Goal: Task Accomplishment & Management: Manage account settings

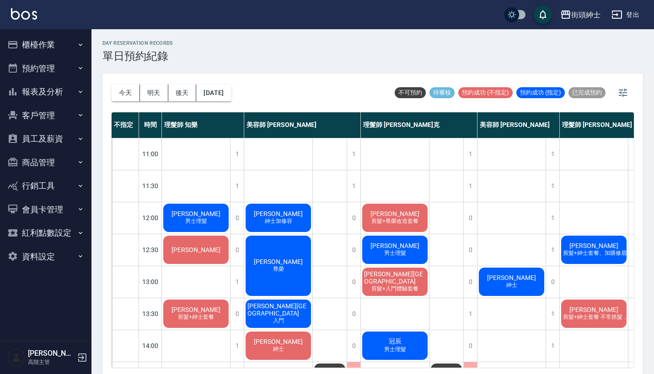
scroll to position [40, 0]
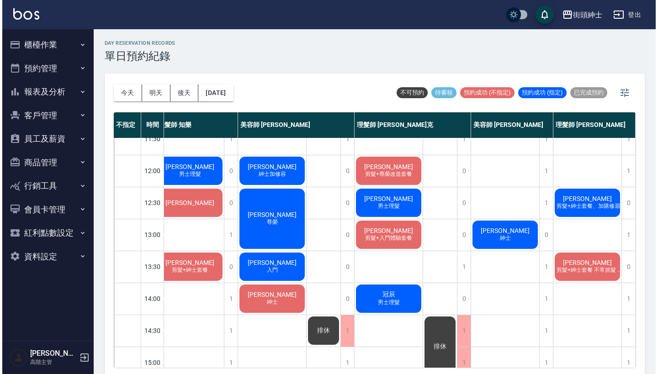
scroll to position [47, 13]
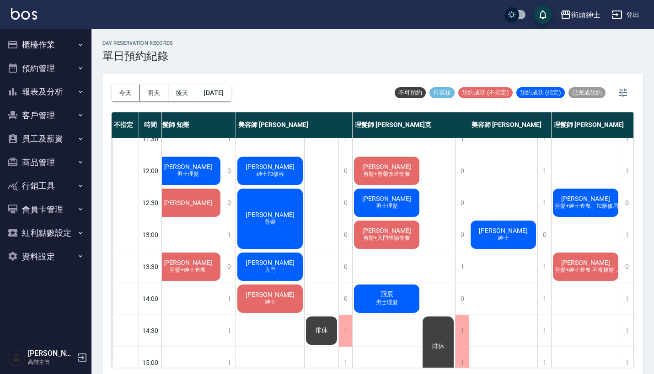
click at [490, 238] on div "郭汶睿 紳士" at bounding box center [503, 234] width 68 height 31
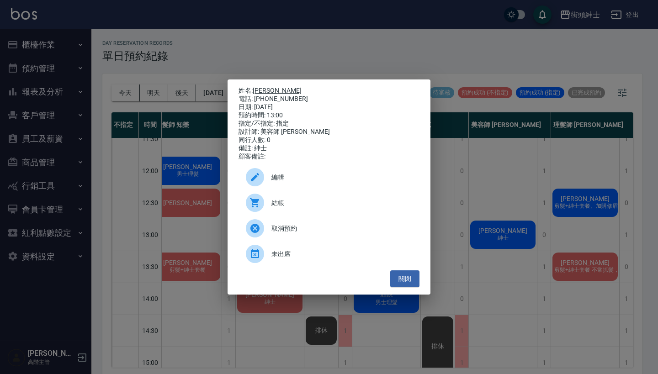
click at [266, 87] on link "[PERSON_NAME]" at bounding box center [277, 90] width 49 height 7
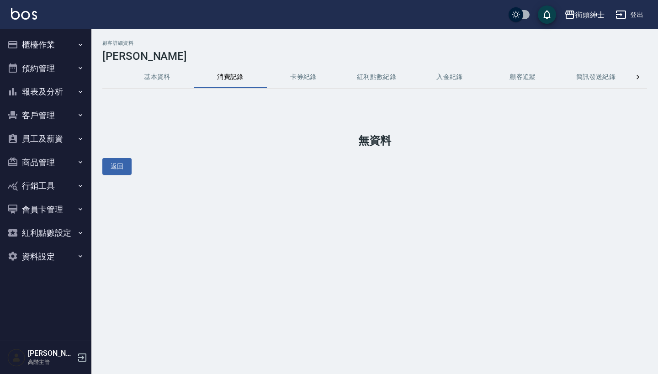
click at [64, 73] on button "預約管理" at bounding box center [46, 69] width 84 height 24
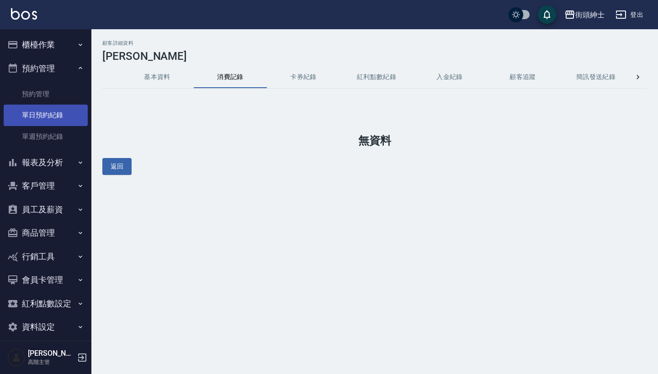
click at [64, 119] on link "單日預約紀錄" at bounding box center [46, 115] width 84 height 21
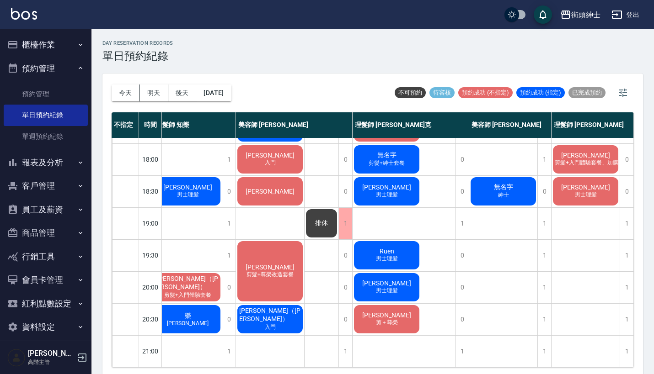
scroll to position [449, 13]
click at [628, 309] on div "1" at bounding box center [592, 319] width 82 height 32
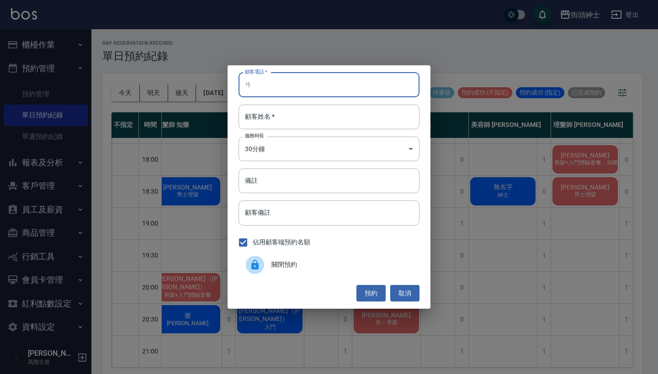
type input "ㄞ"
type input "0916358766"
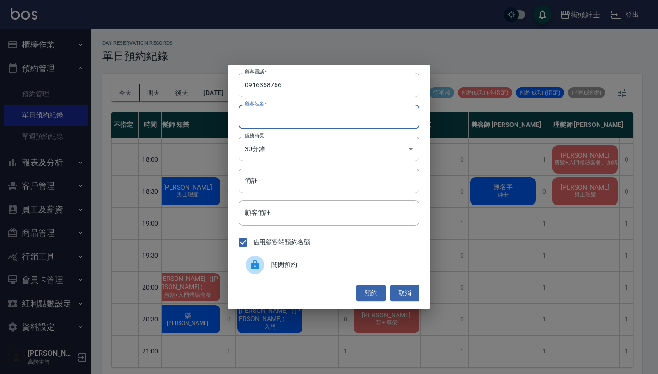
type input "j"
type input "吳"
click at [378, 293] on button "預約" at bounding box center [370, 293] width 29 height 17
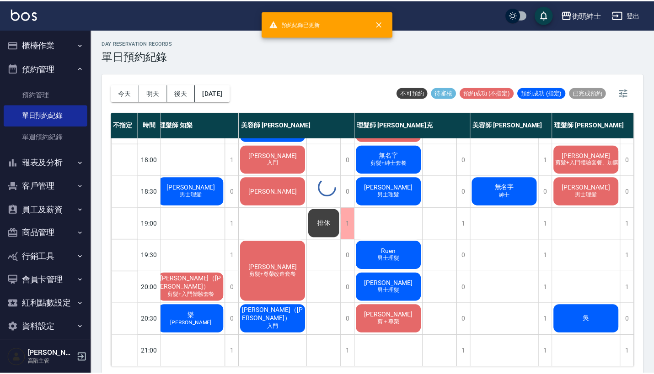
scroll to position [449, 8]
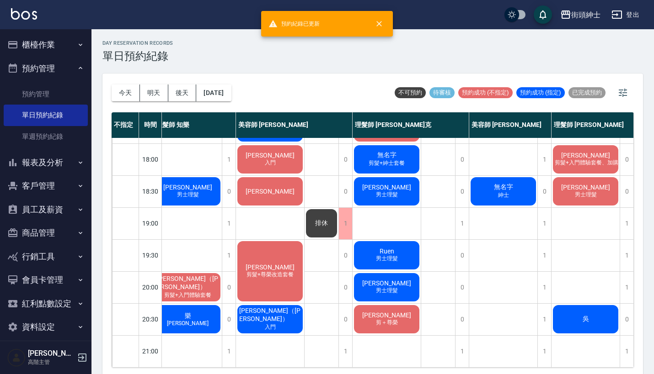
click at [563, 315] on div "吳" at bounding box center [585, 319] width 68 height 31
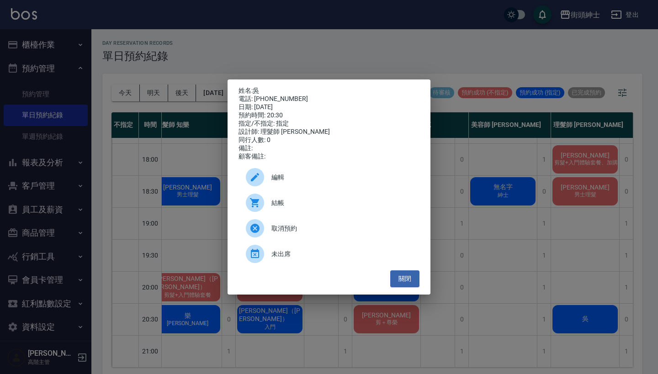
click at [293, 182] on span "編輯" at bounding box center [341, 178] width 141 height 10
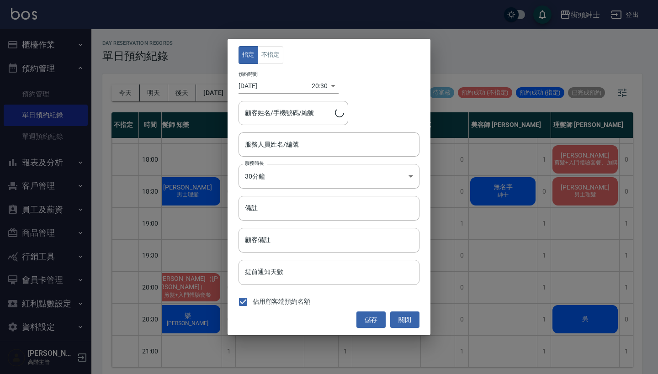
type input "理髮師 eric(無代號)"
type input "吳/0916358766"
click at [274, 58] on button "不指定" at bounding box center [271, 55] width 26 height 18
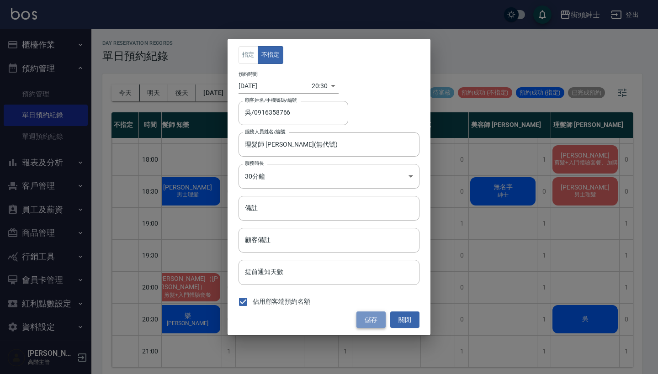
click at [372, 321] on button "儲存" at bounding box center [370, 320] width 29 height 17
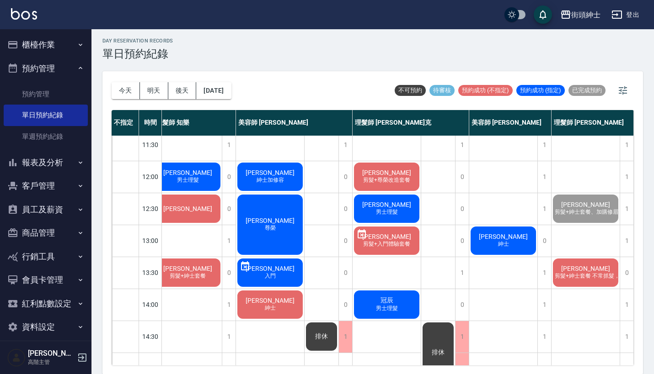
scroll to position [40, 8]
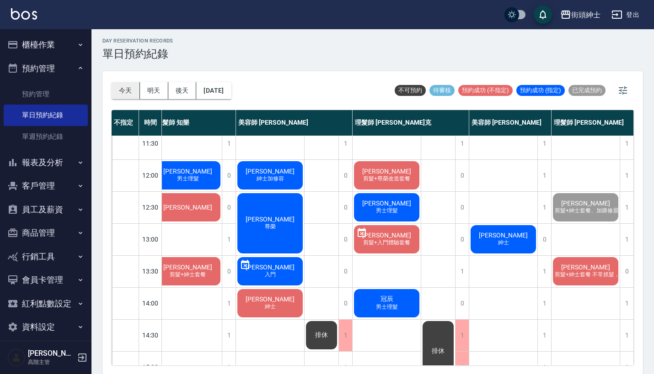
click at [116, 88] on button "今天" at bounding box center [126, 90] width 28 height 17
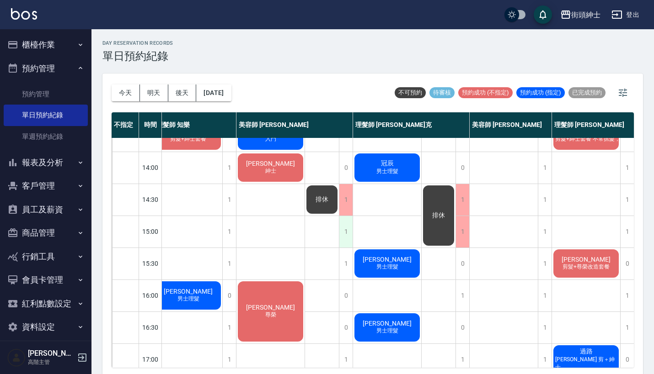
scroll to position [187, 8]
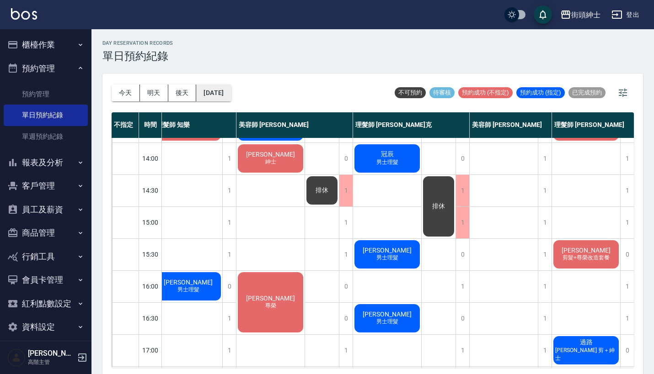
click at [231, 91] on button "[DATE]" at bounding box center [213, 93] width 35 height 17
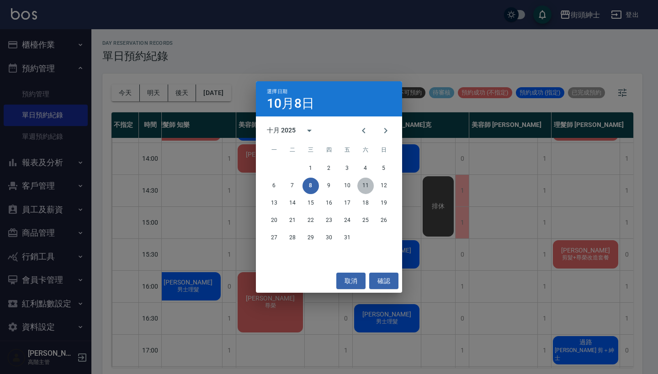
click at [366, 187] on button "11" at bounding box center [365, 186] width 16 height 16
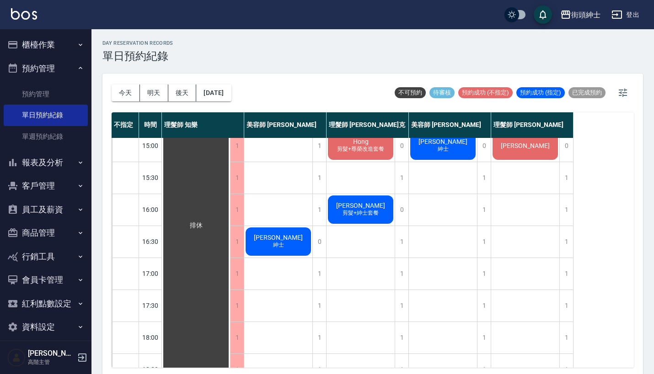
scroll to position [351, 0]
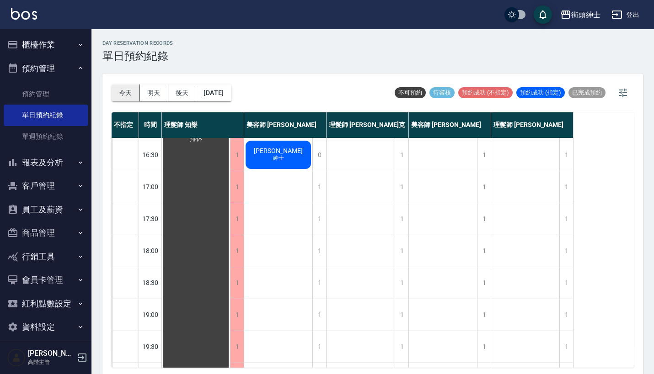
click at [130, 92] on button "今天" at bounding box center [126, 93] width 28 height 17
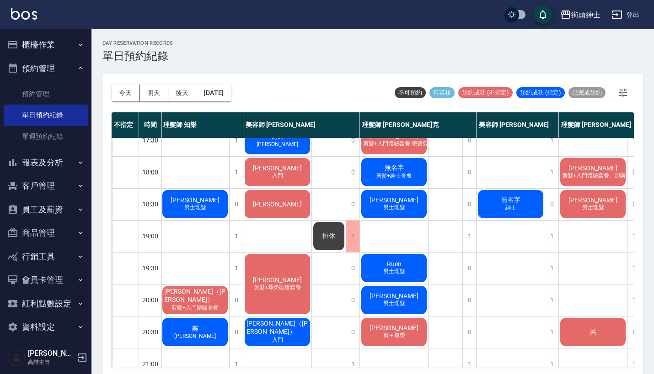
scroll to position [428, 1]
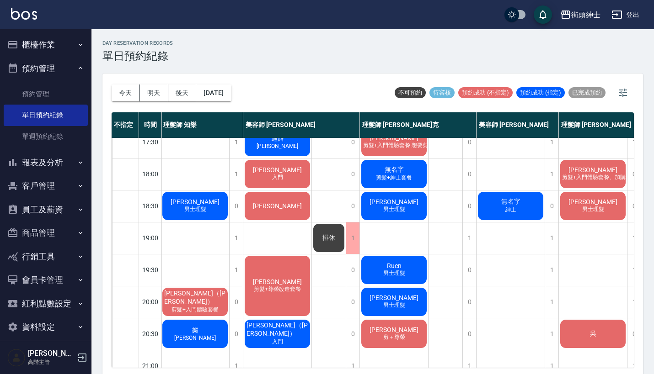
click at [230, 103] on div "今天 明天 後天 2025/10/08" at bounding box center [172, 93] width 120 height 39
click at [231, 90] on button "[DATE]" at bounding box center [213, 93] width 35 height 17
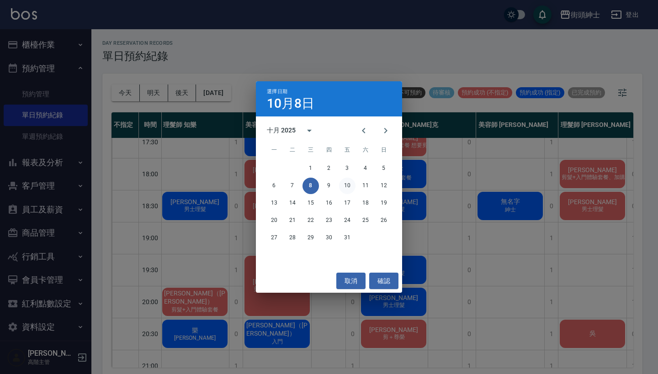
click at [343, 187] on button "10" at bounding box center [347, 186] width 16 height 16
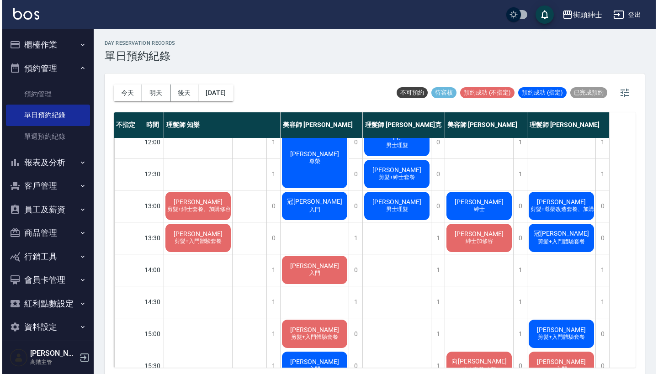
scroll to position [58, 0]
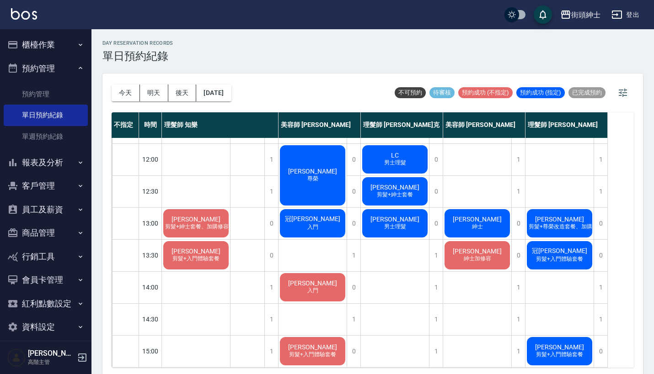
click at [319, 280] on span "Laudemer Donn Jr." at bounding box center [312, 283] width 53 height 7
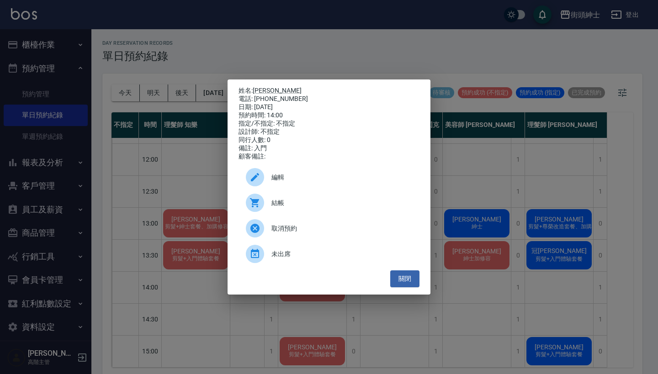
click at [302, 177] on span "編輯" at bounding box center [341, 178] width 141 height 10
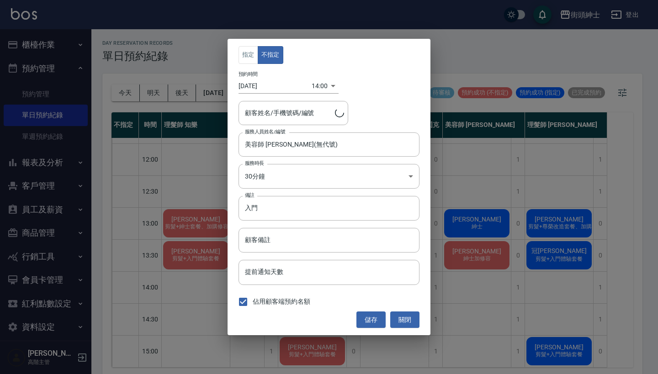
type input "Laudemer Donn Jr./0912797854"
click at [319, 95] on div "指定 不指定 預約時間 2025/10/10 14:00 1760076000000 顧客姓名/手機號碼/編號 Laudemer Donn Jr./09127…" at bounding box center [329, 187] width 203 height 297
click at [319, 85] on body "街頭紳士 登出 櫃檯作業 打帳單 帳單列表 掛單列表 座位開單 營業儀表板 現金收支登錄 高階收支登錄 材料自購登錄 每日結帳 排班表 現場電腦打卡 掃碼打卡…" at bounding box center [329, 188] width 658 height 377
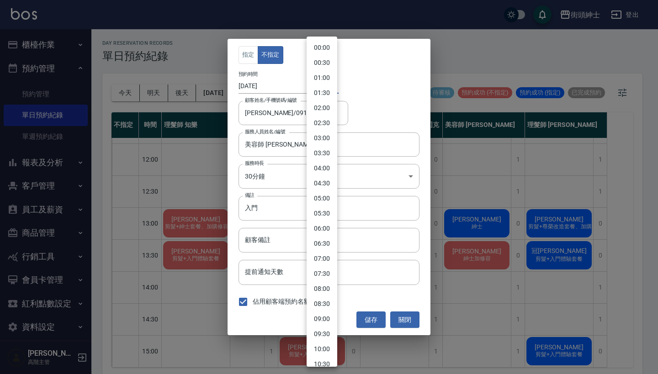
scroll to position [269, 0]
click at [328, 182] on li "13:30" at bounding box center [322, 186] width 31 height 15
type input "1760074200000"
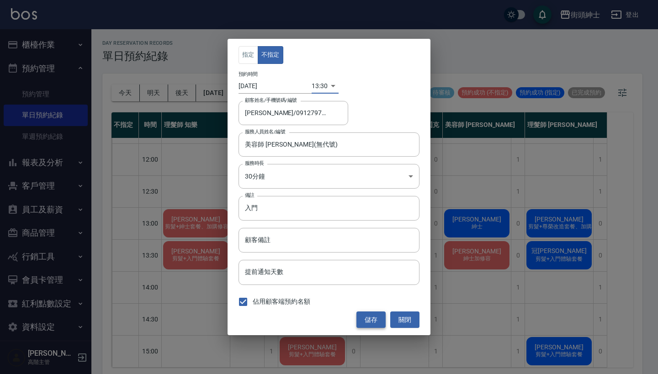
click at [368, 318] on button "儲存" at bounding box center [370, 320] width 29 height 17
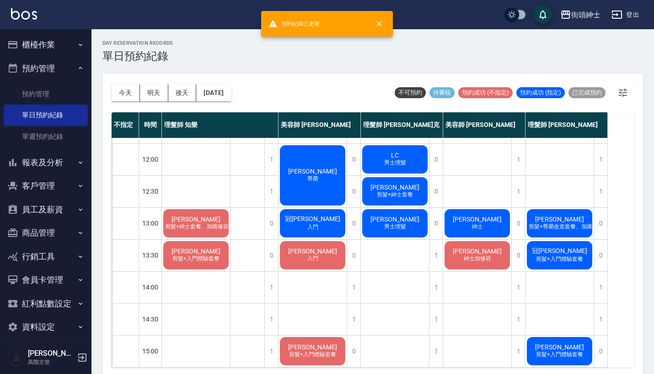
click at [208, 253] on span "Laudemer Donn Jr." at bounding box center [196, 251] width 53 height 7
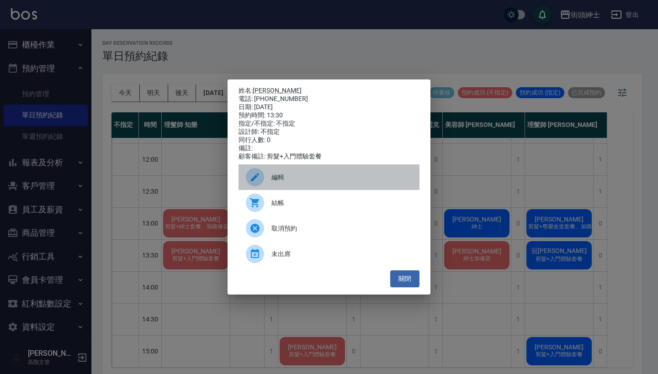
click at [311, 188] on div "編輯" at bounding box center [329, 178] width 181 height 26
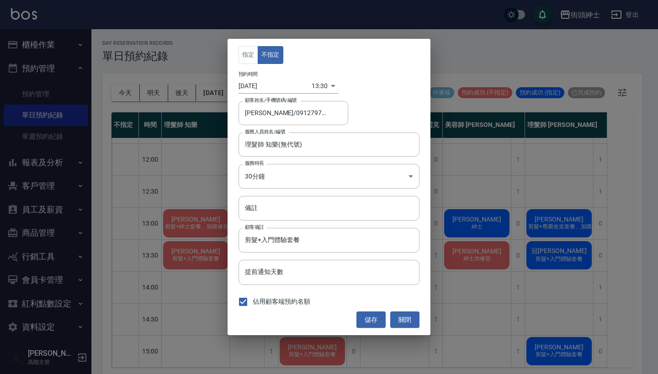
click at [326, 85] on div "13:30 1760074200000" at bounding box center [325, 86] width 27 height 15
click at [317, 87] on body "街頭紳士 登出 櫃檯作業 打帳單 帳單列表 掛單列表 座位開單 營業儀表板 現金收支登錄 高階收支登錄 材料自購登錄 每日結帳 排班表 現場電腦打卡 掃碼打卡…" at bounding box center [329, 188] width 658 height 377
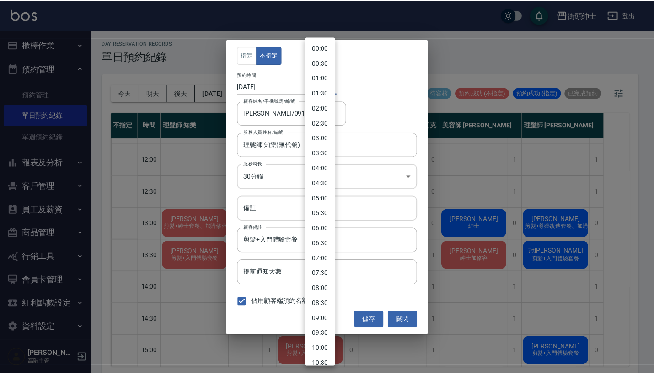
scroll to position [254, 0]
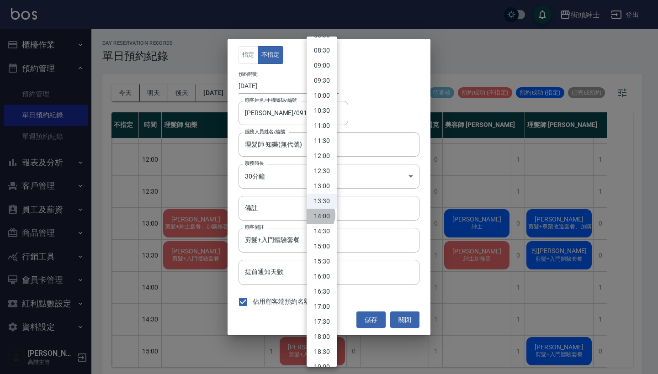
click at [315, 215] on li "14:00" at bounding box center [322, 216] width 31 height 15
type input "1760076000000"
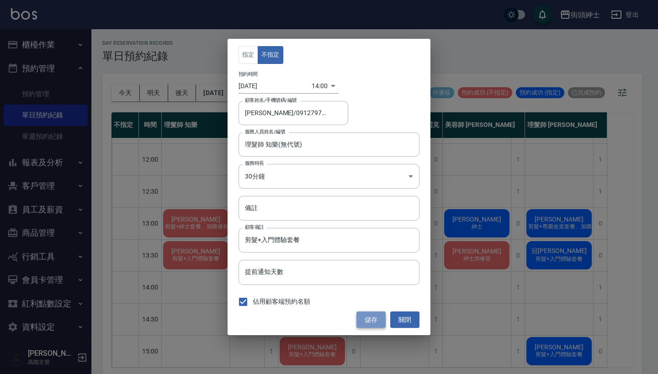
click at [363, 314] on button "儲存" at bounding box center [370, 320] width 29 height 17
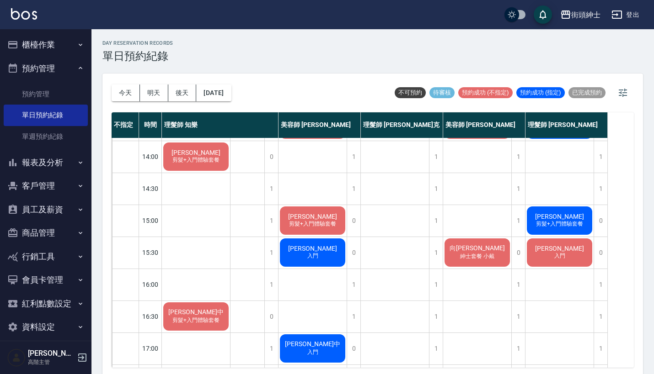
scroll to position [190, 0]
click at [128, 86] on button "今天" at bounding box center [126, 93] width 28 height 17
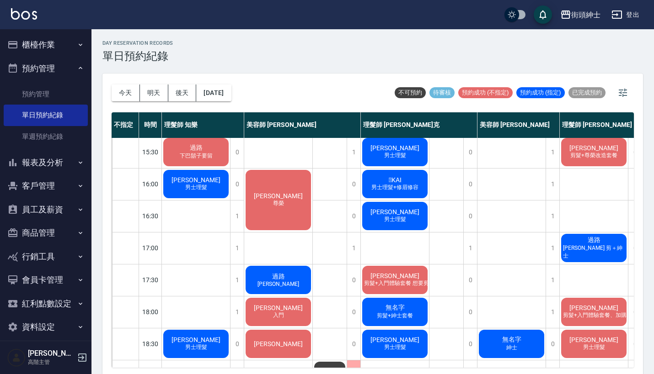
scroll to position [287, 0]
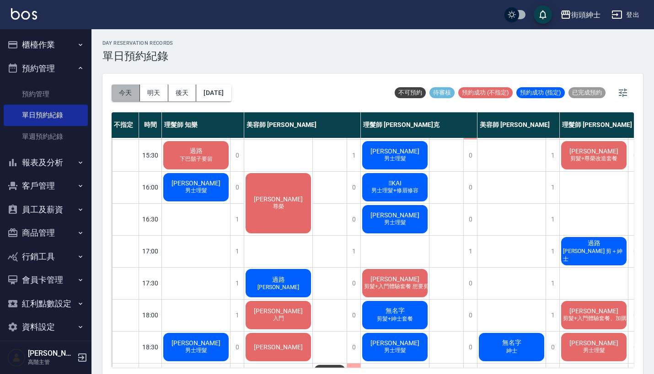
click at [126, 87] on button "今天" at bounding box center [126, 93] width 28 height 17
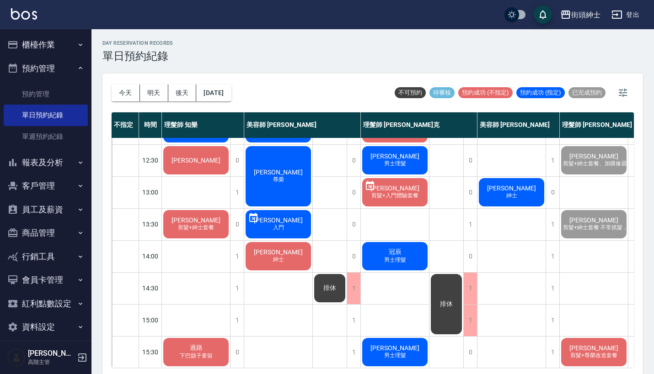
scroll to position [0, 0]
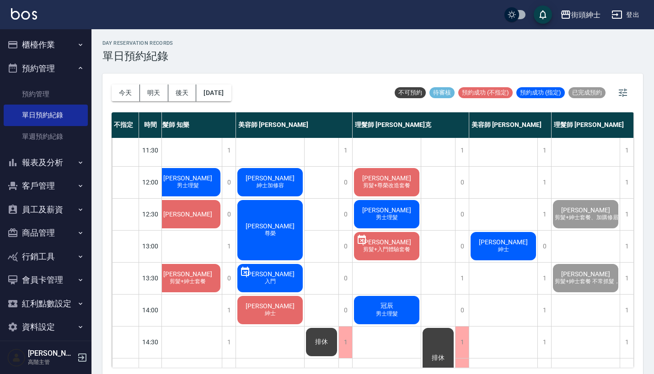
click at [507, 249] on span "紳士" at bounding box center [503, 250] width 15 height 8
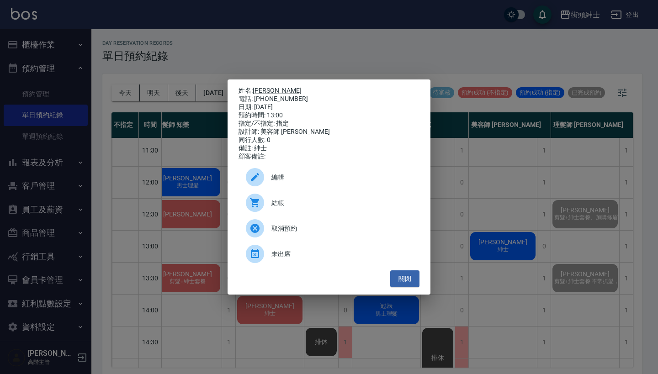
click at [282, 208] on span "結帳" at bounding box center [341, 203] width 141 height 10
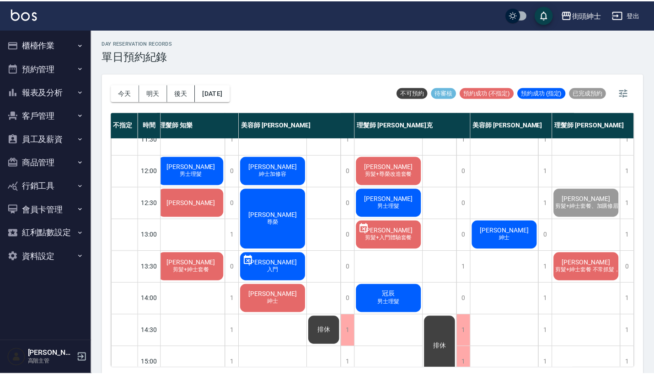
scroll to position [47, 8]
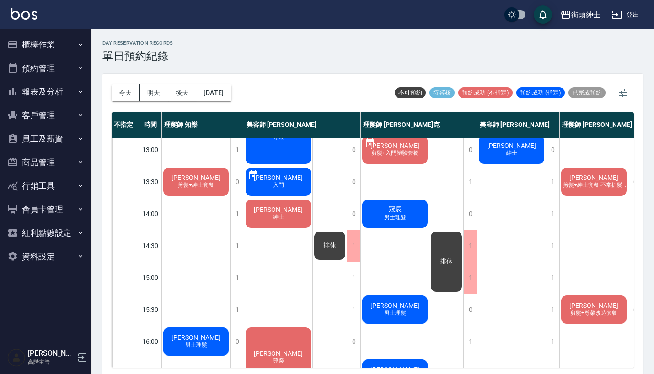
scroll to position [140, 0]
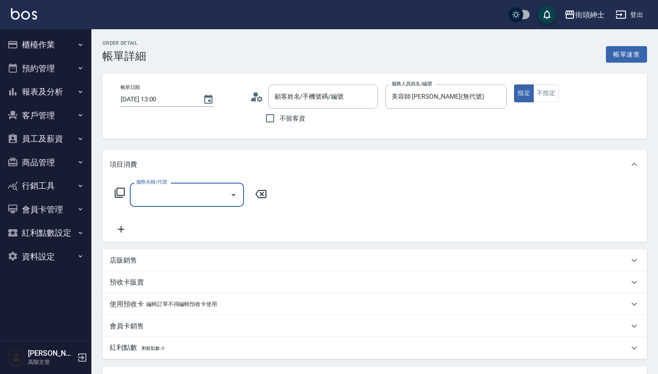
type input "郭汶睿/0909777320/null"
click at [204, 184] on div "服務名稱/代號" at bounding box center [187, 195] width 114 height 24
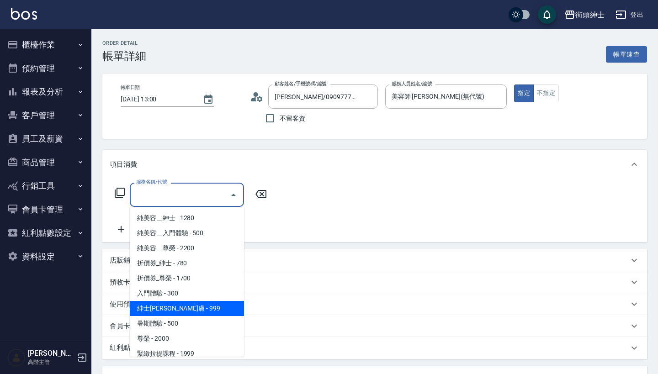
click at [205, 316] on span "暑期體驗 - 500" at bounding box center [187, 323] width 114 height 15
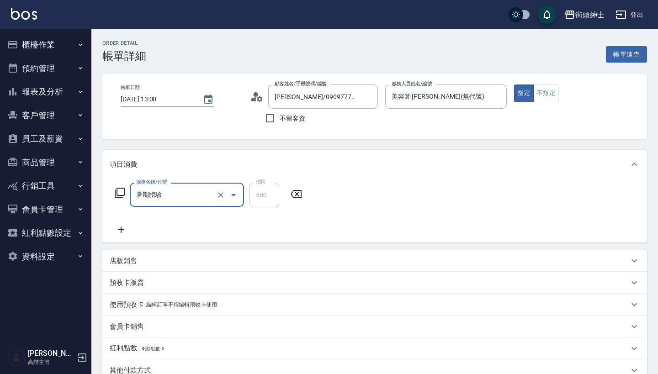
click at [192, 186] on div "暑期體驗 服務名稱/代號" at bounding box center [187, 195] width 114 height 24
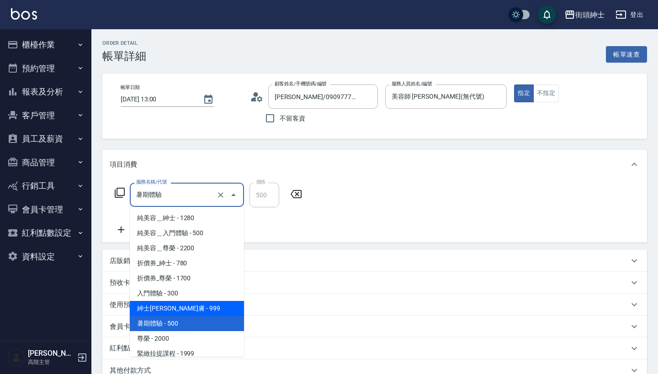
click at [205, 310] on span "紳士全效煥膚 - 999" at bounding box center [187, 308] width 114 height 15
type input "紳士全效煥膚"
type input "999"
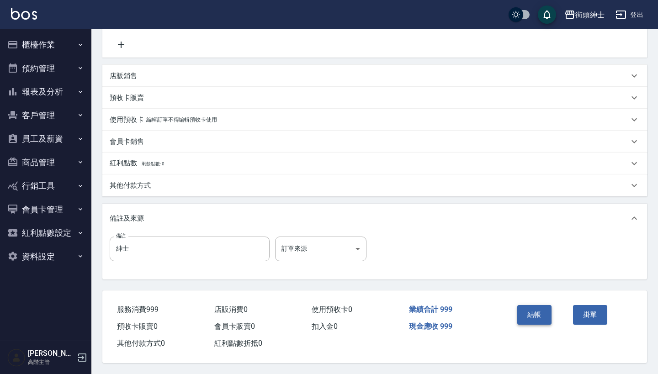
scroll to position [189, 0]
click at [538, 309] on button "結帳" at bounding box center [534, 314] width 34 height 19
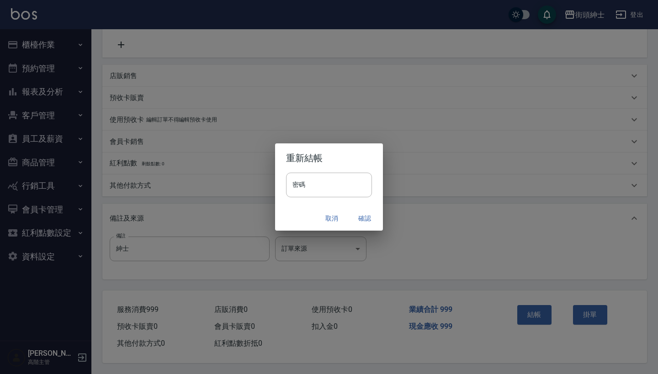
click at [363, 215] on button "確認" at bounding box center [364, 218] width 29 height 17
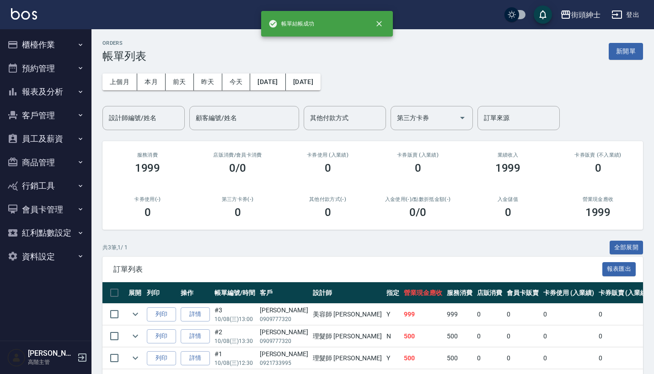
click at [59, 71] on button "預約管理" at bounding box center [46, 69] width 84 height 24
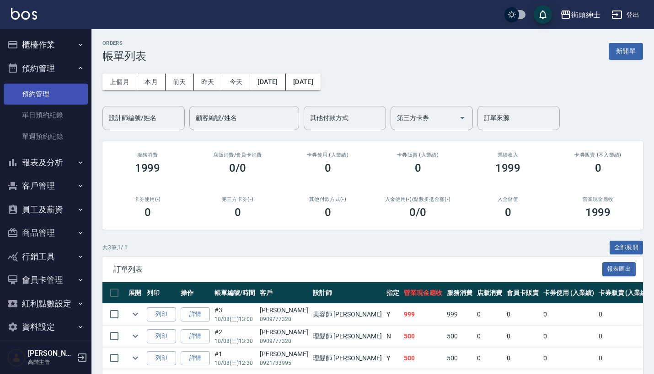
click at [64, 104] on link "預約管理" at bounding box center [46, 94] width 84 height 21
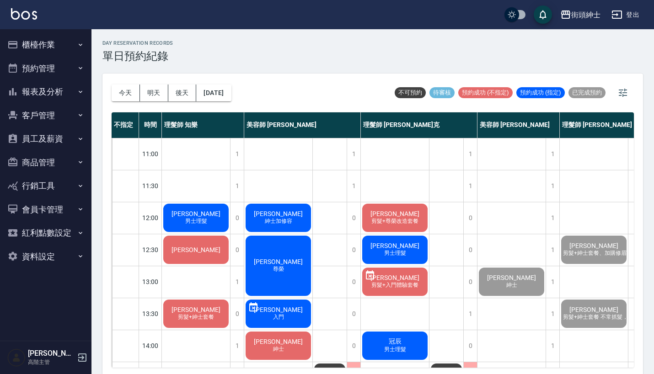
scroll to position [140, 0]
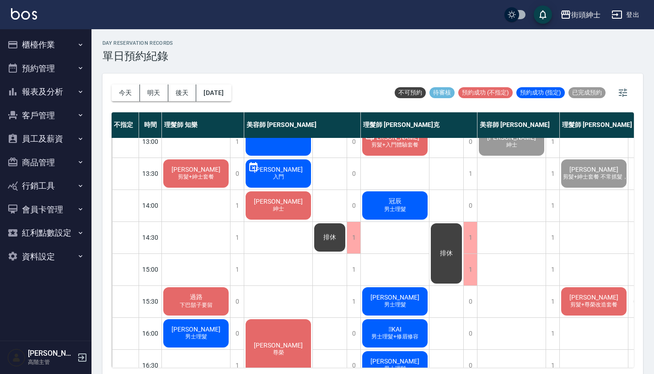
click at [58, 61] on button "預約管理" at bounding box center [46, 69] width 84 height 24
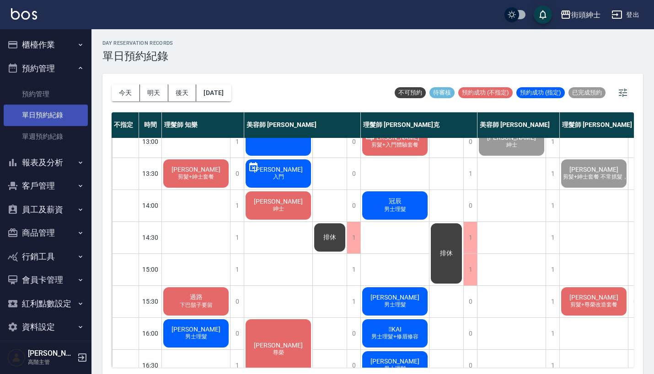
click at [69, 114] on link "單日預約紀錄" at bounding box center [46, 115] width 84 height 21
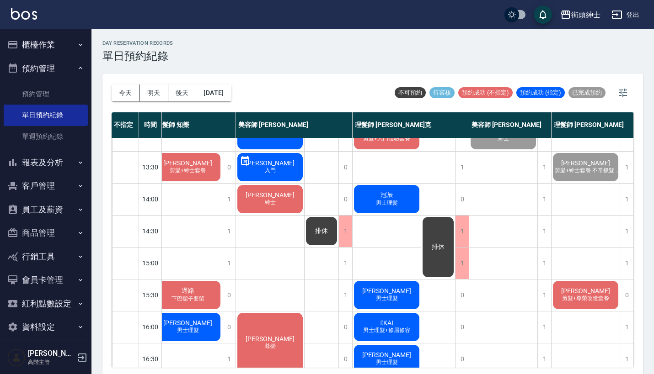
scroll to position [147, 10]
click at [623, 266] on div "1" at bounding box center [626, 264] width 14 height 32
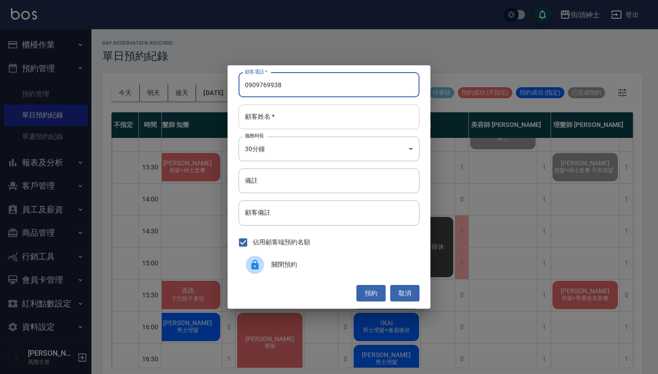
type input "0909769938"
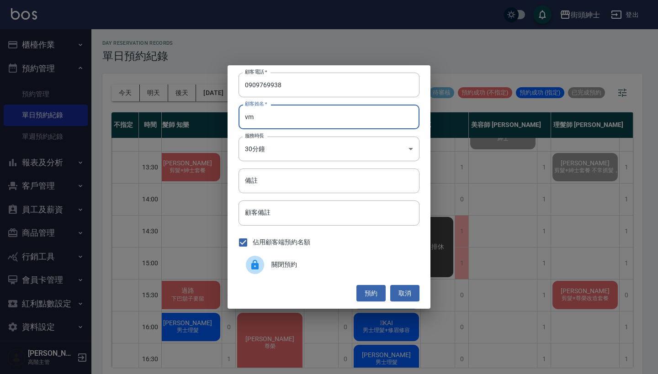
type input "v"
type input "許"
click at [379, 292] on button "預約" at bounding box center [370, 293] width 29 height 17
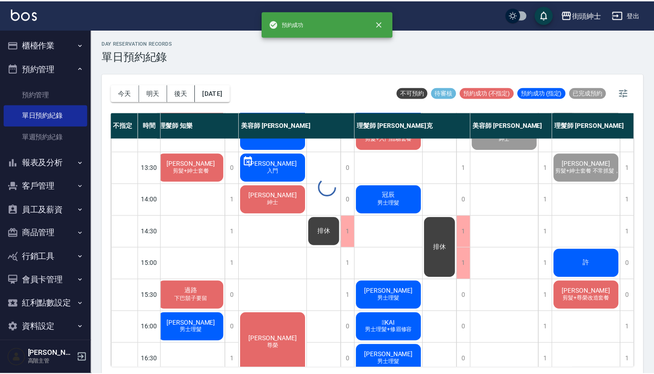
scroll to position [147, 8]
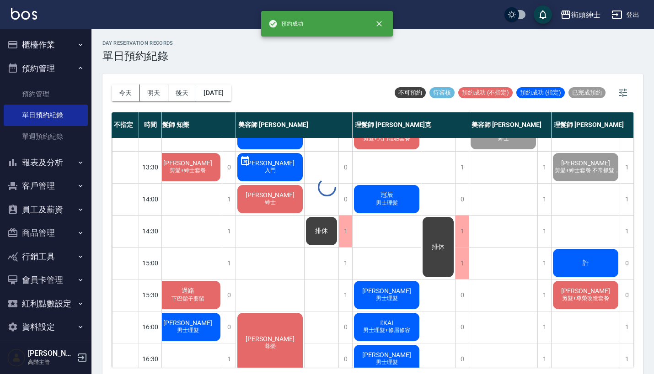
click at [584, 266] on span "許" at bounding box center [585, 263] width 10 height 8
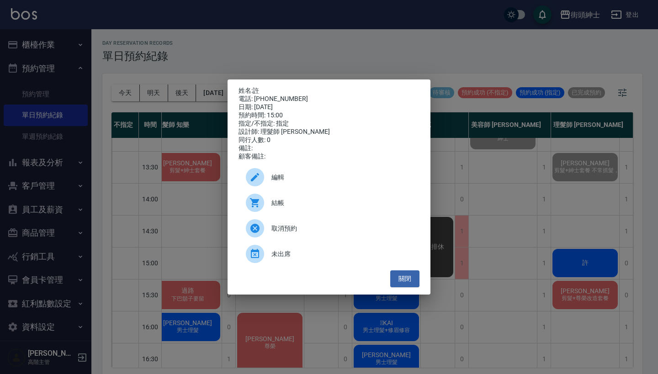
click at [309, 189] on div "編輯" at bounding box center [329, 178] width 181 height 26
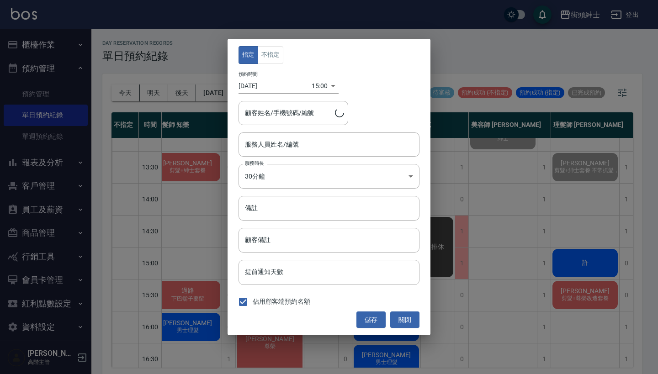
type input "許/0909769938"
type input "理髮師 eric(無代號)"
click at [274, 58] on button "不指定" at bounding box center [271, 55] width 26 height 18
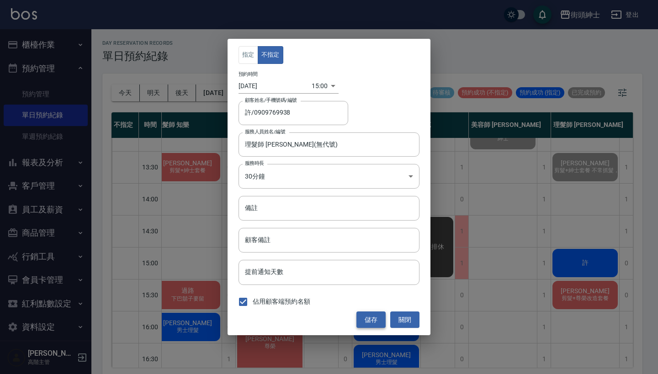
click at [379, 313] on button "儲存" at bounding box center [370, 320] width 29 height 17
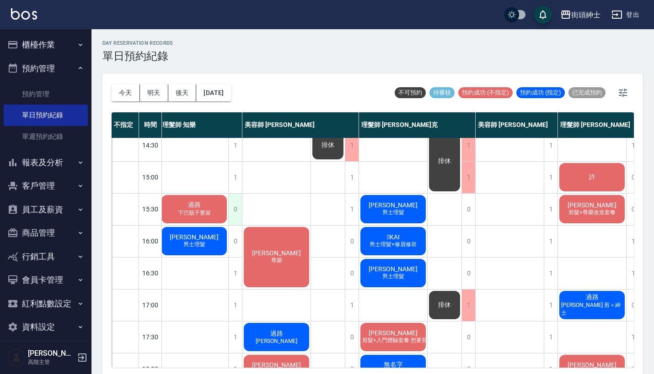
scroll to position [234, 2]
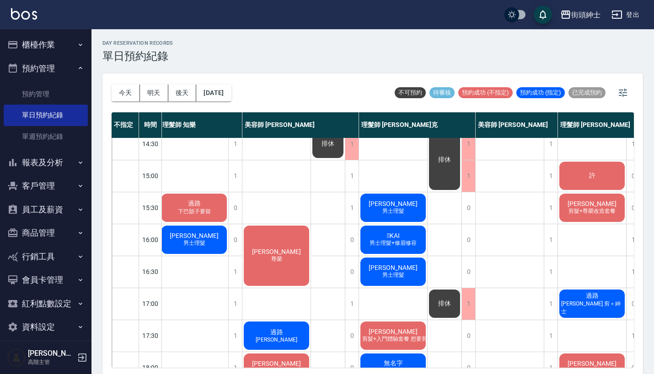
click at [202, 205] on span "過路" at bounding box center [194, 204] width 16 height 8
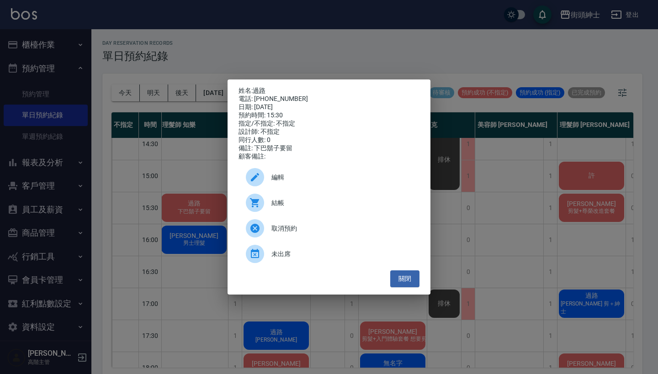
click at [181, 166] on div "姓名: 過路 電話: 0912345678 日期: 2025/10/08 預約時間: 15:30 指定/不指定: 不指定 設計師: 不指定 同行人數: 0 備…" at bounding box center [329, 187] width 658 height 374
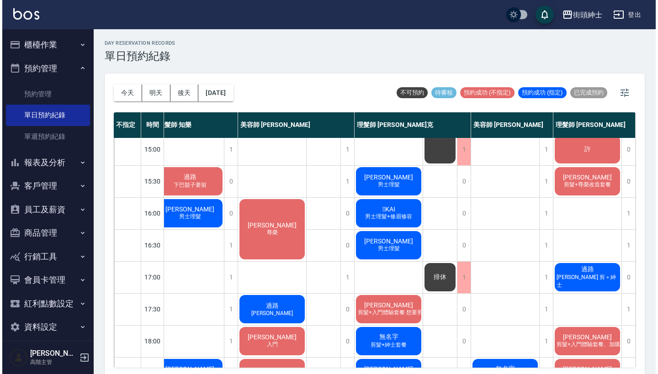
scroll to position [261, 13]
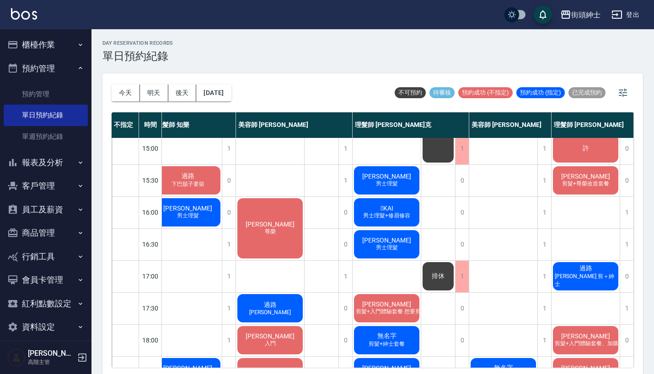
click at [584, 180] on span "[PERSON_NAME]" at bounding box center [585, 176] width 53 height 7
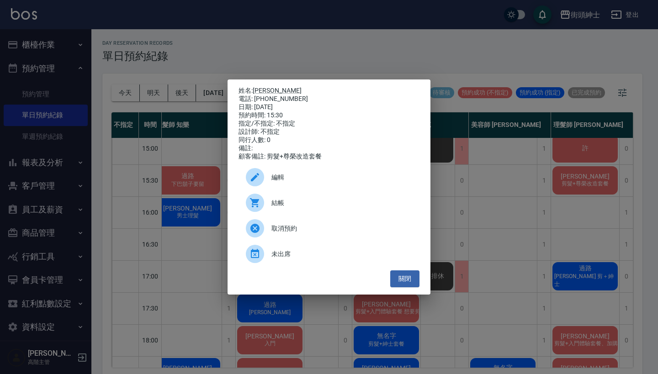
click at [300, 189] on div "編輯" at bounding box center [329, 178] width 181 height 26
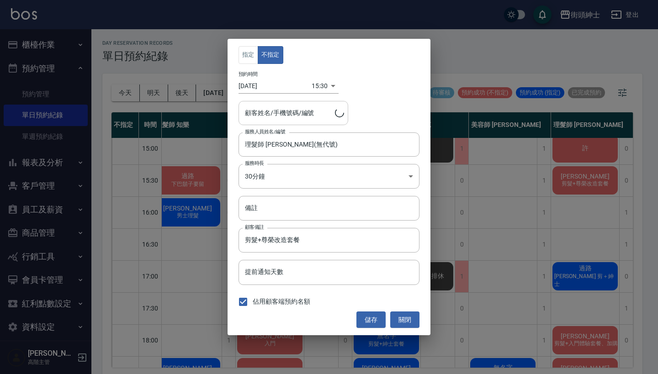
type input "杜宗航/0978351532"
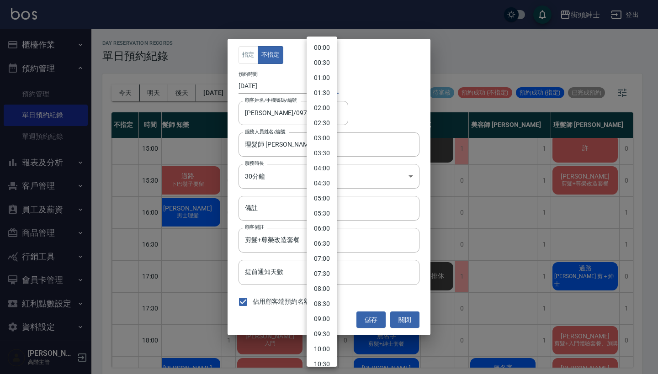
click at [319, 84] on body "街頭紳士 登出 櫃檯作業 打帳單 帳單列表 掛單列表 座位開單 營業儀表板 現金收支登錄 高階收支登錄 材料自購登錄 每日結帳 排班表 現場電腦打卡 掃碼打卡…" at bounding box center [329, 188] width 658 height 377
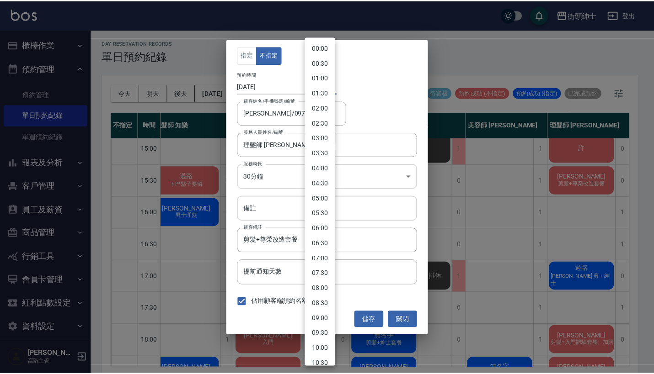
scroll to position [314, 0]
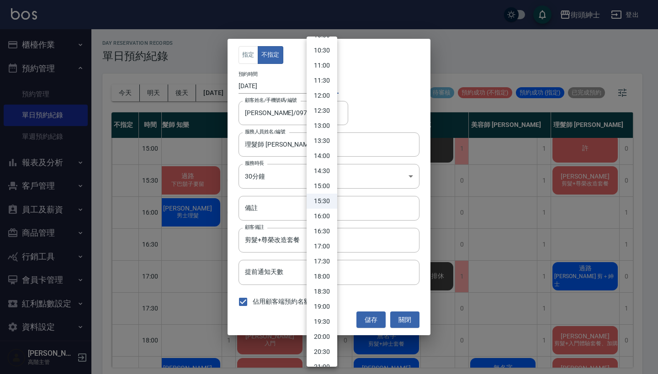
click at [325, 220] on li "16:00" at bounding box center [322, 216] width 31 height 15
type input "1759910400000"
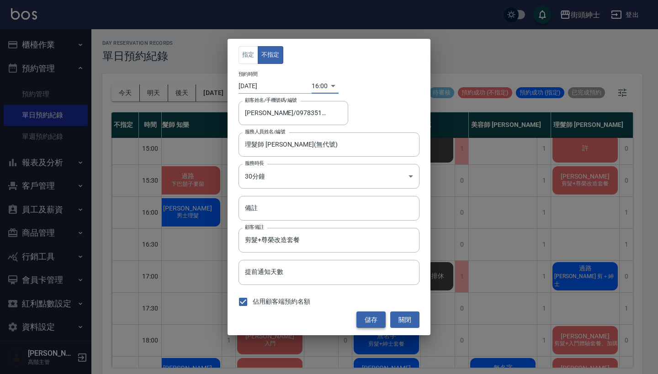
click at [373, 317] on button "儲存" at bounding box center [370, 320] width 29 height 17
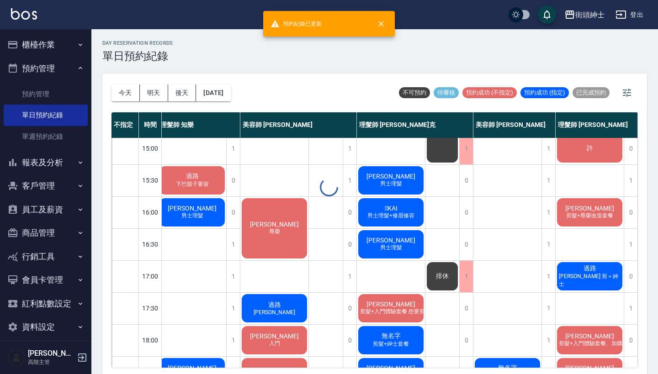
scroll to position [261, 8]
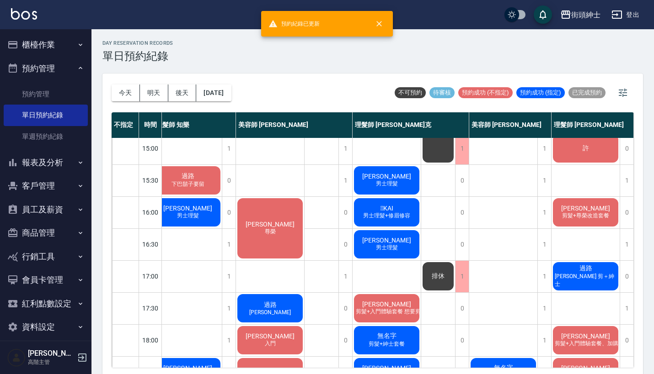
click at [288, 230] on div "杜宗航 尊榮" at bounding box center [270, 228] width 68 height 63
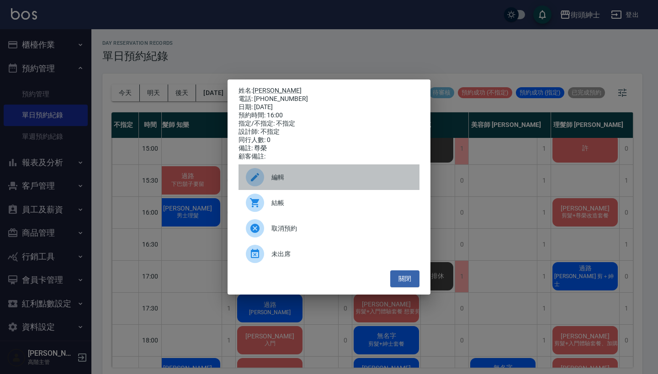
click at [311, 179] on span "編輯" at bounding box center [341, 178] width 141 height 10
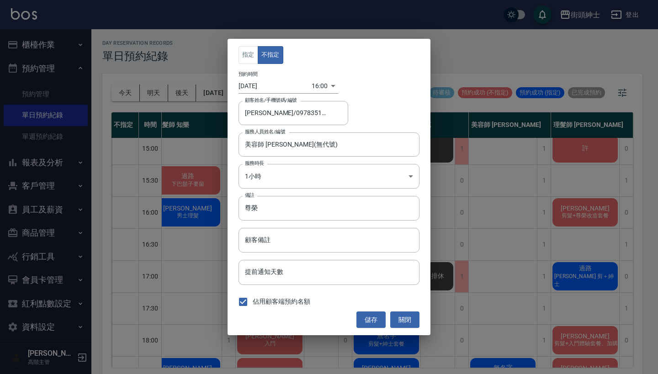
click at [317, 84] on body "街頭紳士 登出 櫃檯作業 打帳單 帳單列表 掛單列表 座位開單 營業儀表板 現金收支登錄 高階收支登錄 材料自購登錄 每日結帳 排班表 現場電腦打卡 掃碼打卡…" at bounding box center [329, 188] width 658 height 377
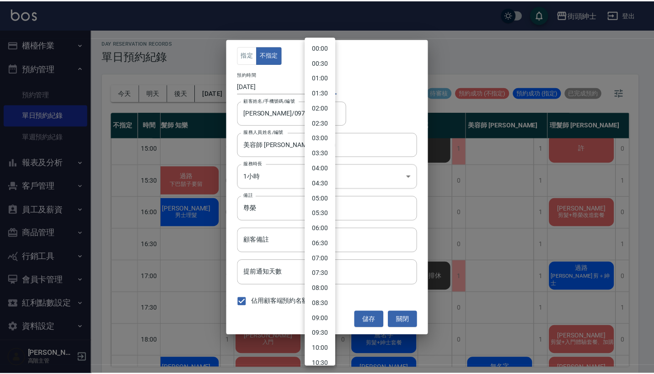
scroll to position [329, 0]
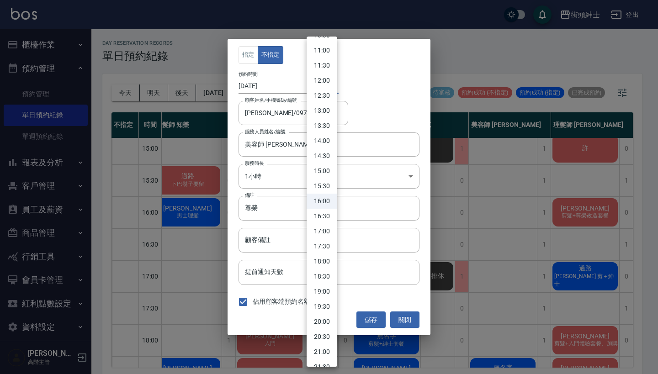
click at [320, 218] on li "16:30" at bounding box center [322, 216] width 31 height 15
type input "1759912200000"
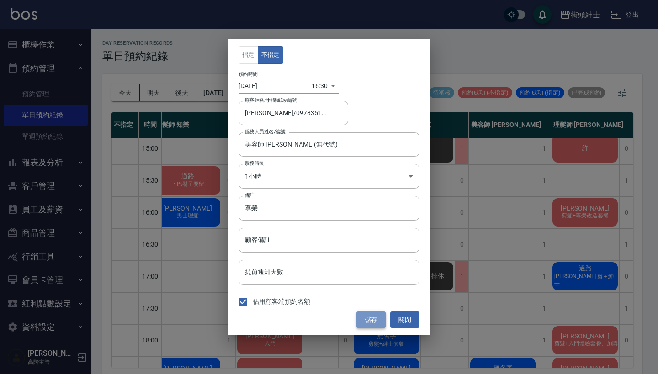
click at [372, 320] on button "儲存" at bounding box center [370, 320] width 29 height 17
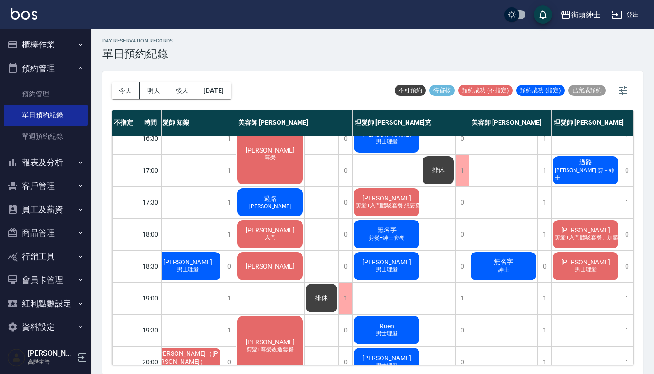
scroll to position [338, 13]
